Goal: Task Accomplishment & Management: Use online tool/utility

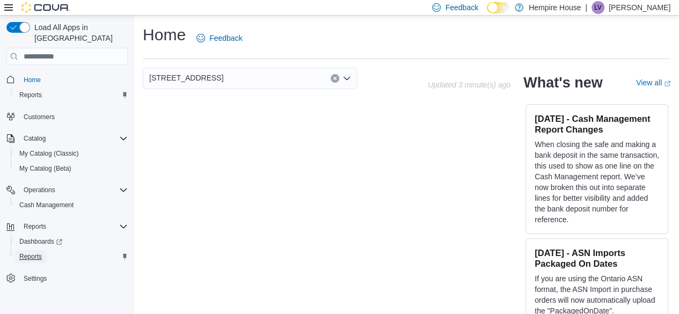
click at [25, 252] on span "Reports" at bounding box center [30, 256] width 23 height 9
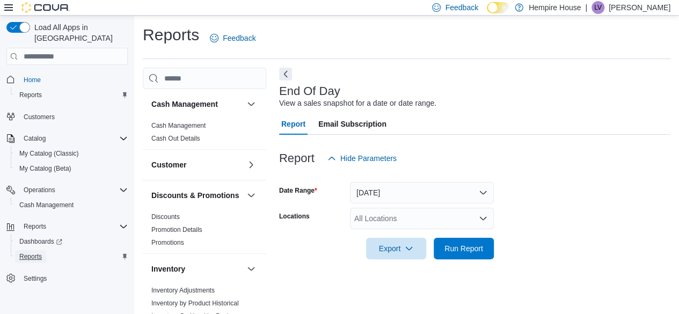
scroll to position [19, 0]
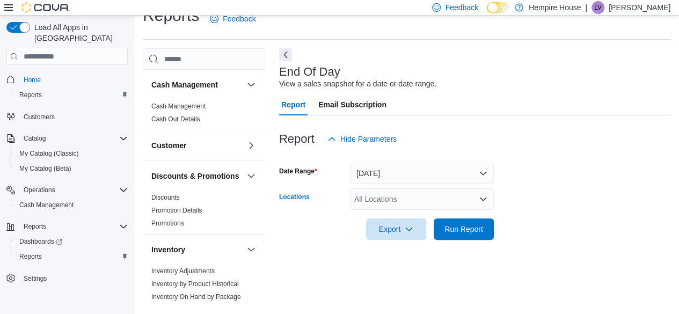
click at [378, 199] on div "All Locations" at bounding box center [422, 198] width 144 height 21
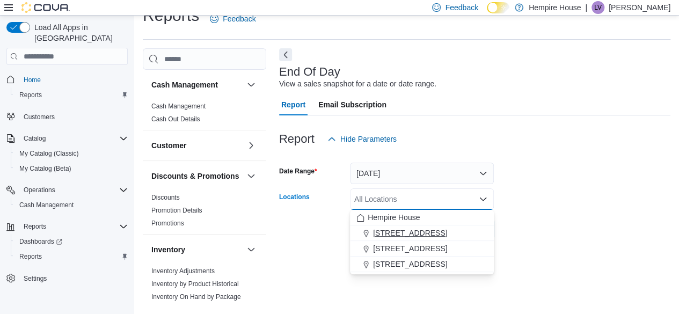
click at [392, 235] on span "[STREET_ADDRESS]" at bounding box center [410, 233] width 74 height 11
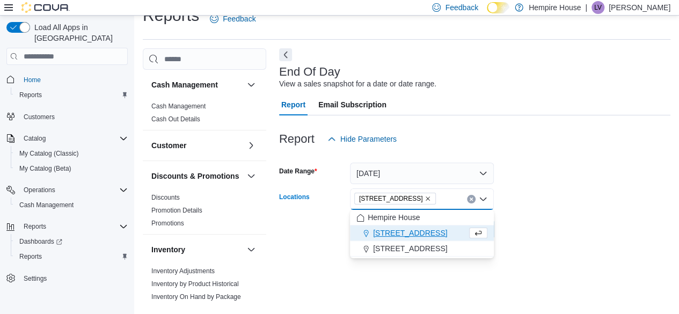
click at [543, 216] on div at bounding box center [474, 214] width 391 height 9
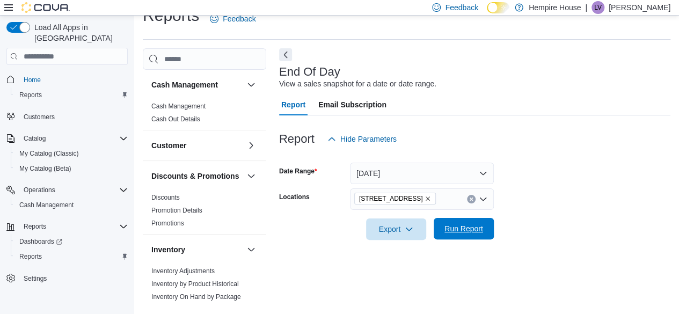
click at [473, 233] on span "Run Report" at bounding box center [463, 228] width 39 height 11
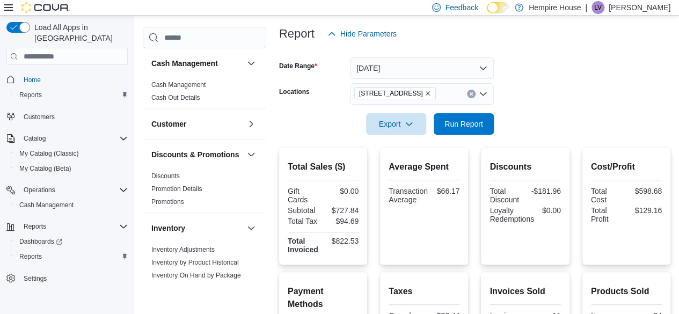
scroll to position [150, 0]
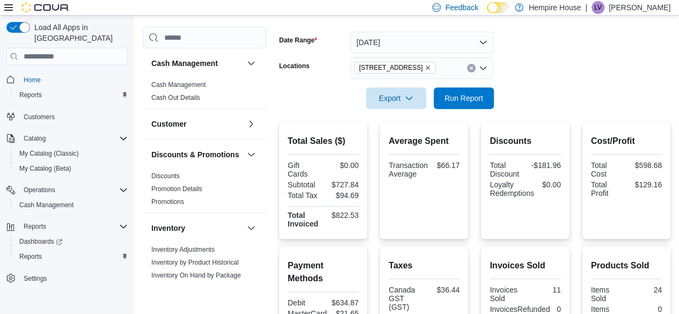
click at [479, 246] on div "Payment Methods Debit $634.87 MasterCard $21.65 Visa $166.01 Cashback $0.00 Tax…" at bounding box center [474, 299] width 391 height 106
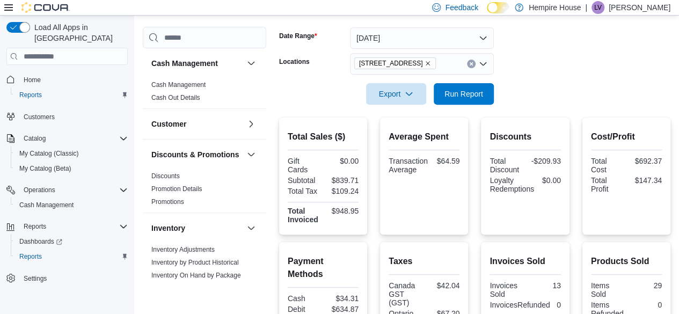
scroll to position [213, 0]
